Goal: Go to known website: Access a specific website the user already knows

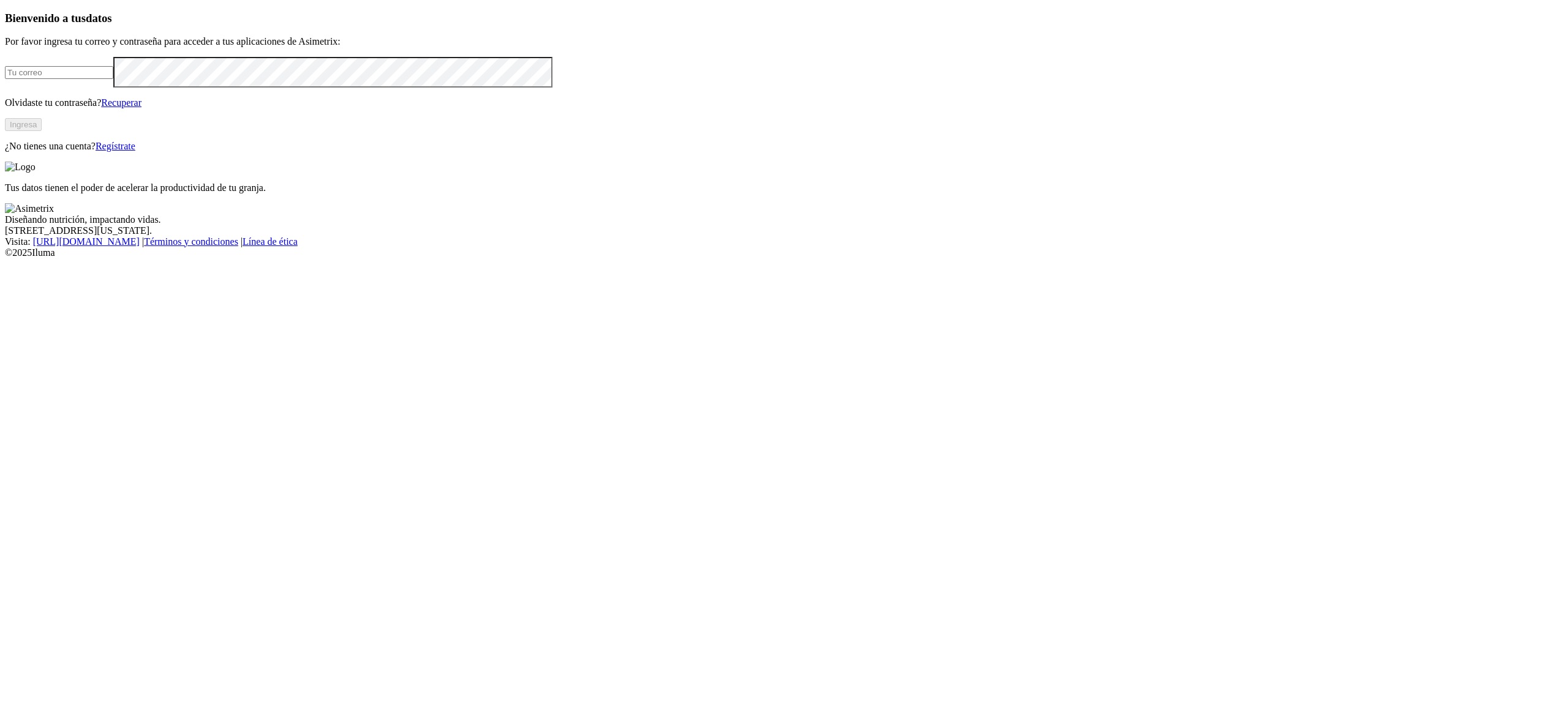
click at [113, 79] on input "email" at bounding box center [59, 73] width 108 height 13
type input "[PERSON_NAME][EMAIL_ADDRESS][PERSON_NAME][DOMAIN_NAME]"
click at [42, 131] on button "Ingresa" at bounding box center [23, 124] width 37 height 13
